Goal: Information Seeking & Learning: Learn about a topic

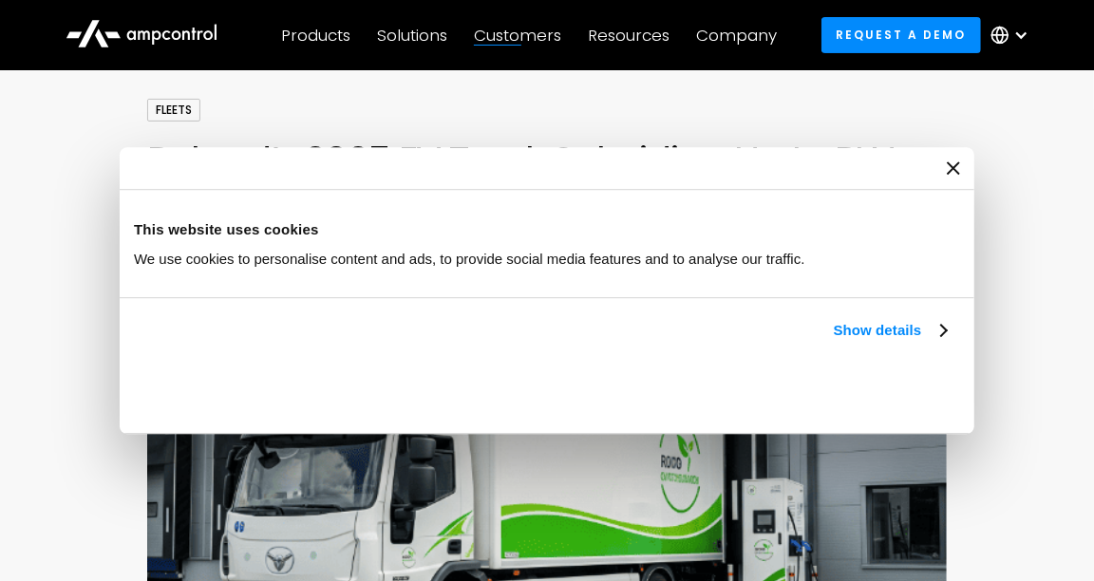
scroll to position [285, 0]
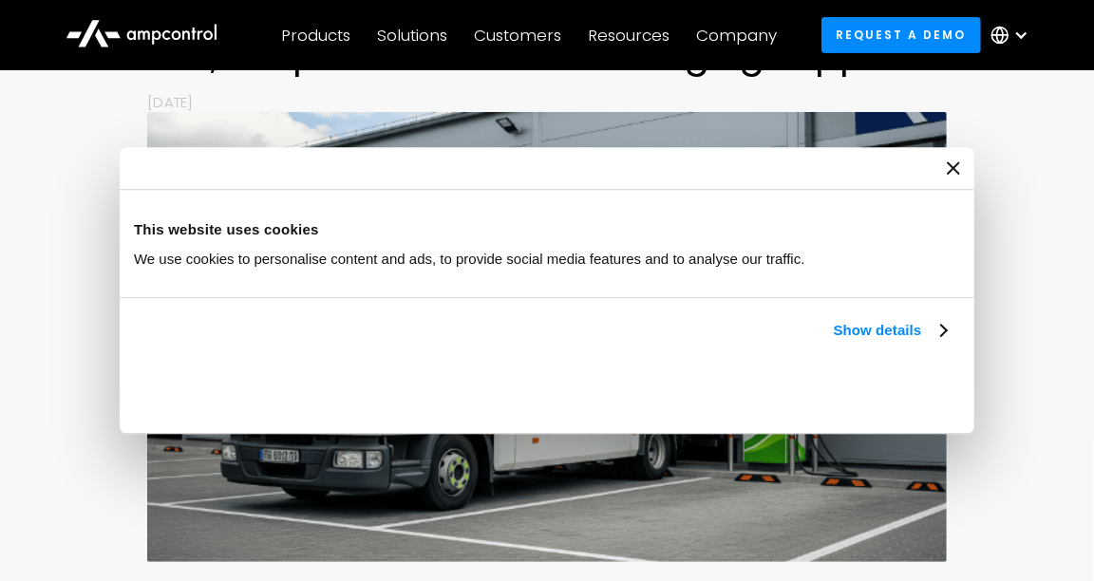
click at [952, 178] on div at bounding box center [547, 168] width 854 height 43
click at [945, 168] on div at bounding box center [547, 168] width 854 height 43
click at [948, 172] on icon "Close banner" at bounding box center [952, 167] width 13 height 13
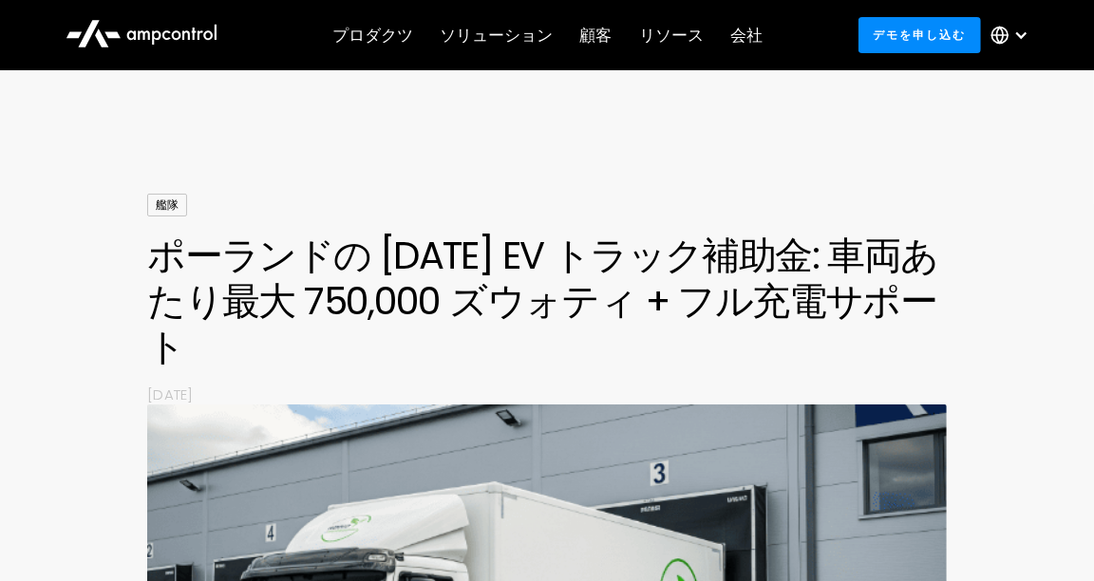
scroll to position [0, 0]
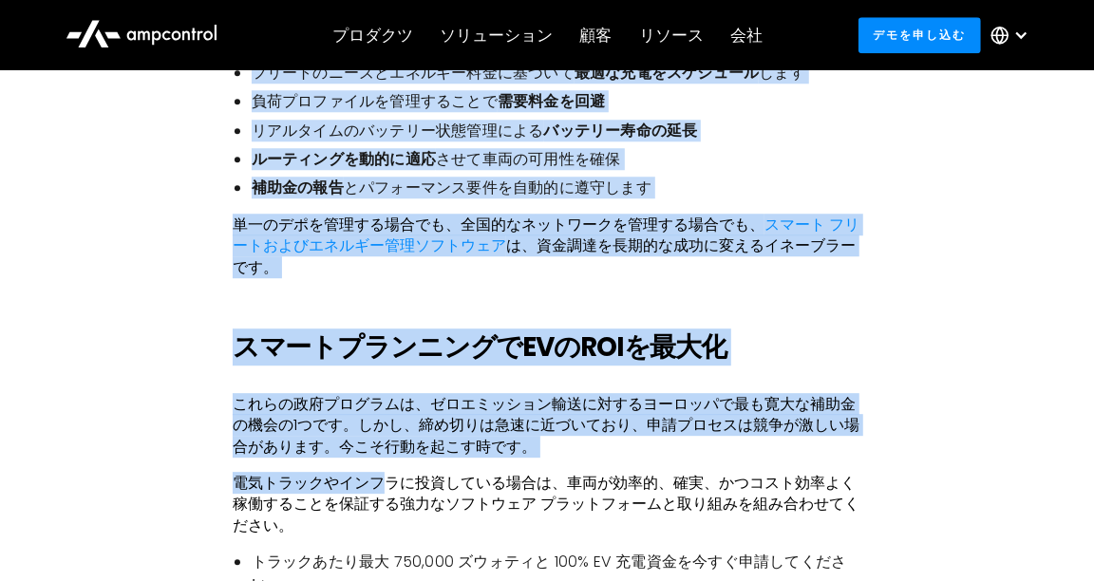
drag, startPoint x: 151, startPoint y: 283, endPoint x: 390, endPoint y: 479, distance: 309.6
click at [390, 479] on body "Consent Details [#IABV2SETTINGS#] About This website uses cookies We use cookie…" at bounding box center [547, 219] width 1094 height 5755
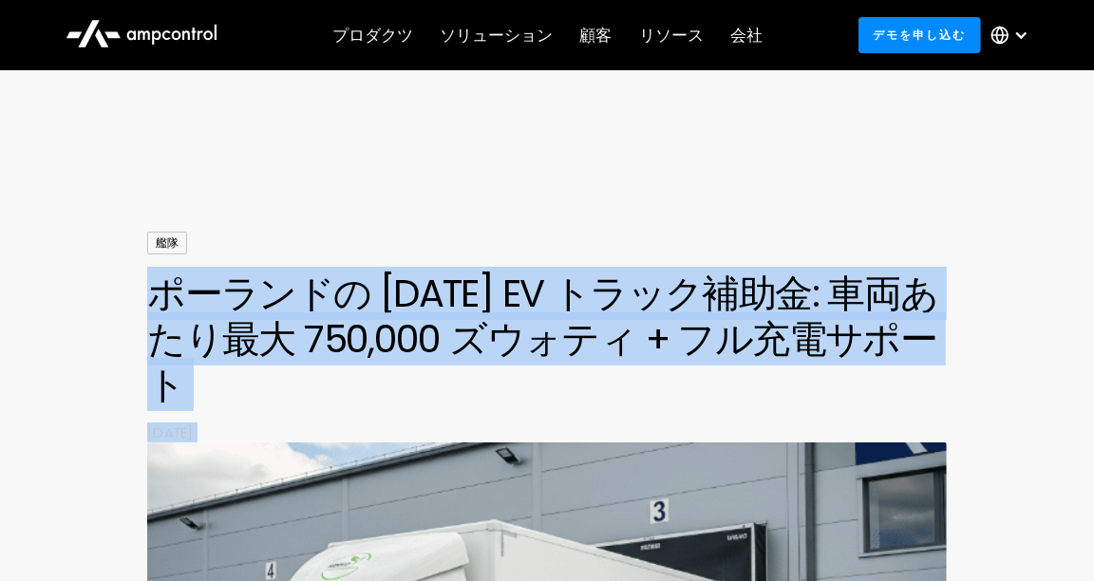
drag, startPoint x: 696, startPoint y: 443, endPoint x: 134, endPoint y: 295, distance: 581.2
copy body "loremi 2720 d SI ametcon: adipisc 195,262 elits + doeiusmo Te 1880i6u0l etdolor…"
